Goal: Navigation & Orientation: Find specific page/section

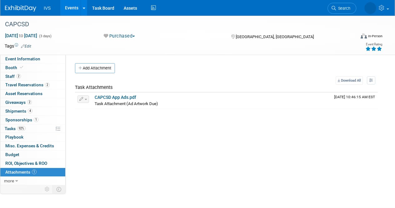
click at [16, 12] on img at bounding box center [20, 8] width 31 height 6
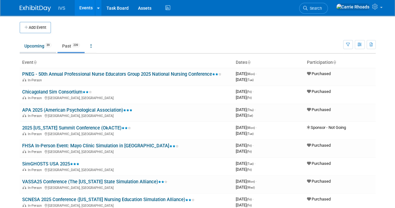
click at [29, 48] on link "Upcoming 39" at bounding box center [38, 46] width 37 height 12
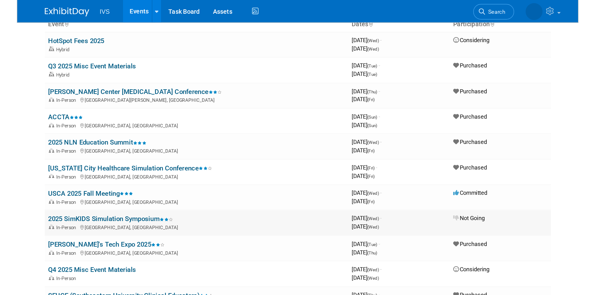
scroll to position [31, 0]
